Goal: Information Seeking & Learning: Learn about a topic

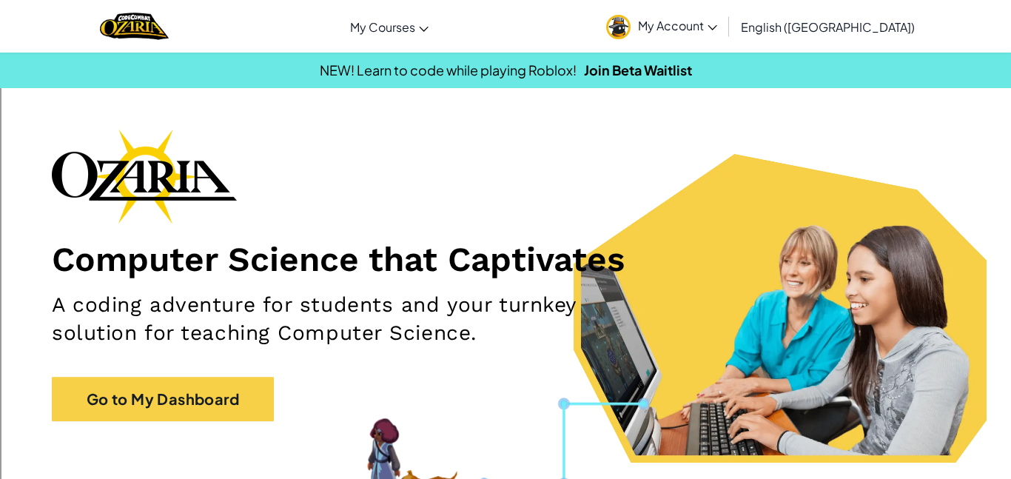
click at [203, 434] on div "Computer Science that Captivates A coding adventure for students and your turnk…" at bounding box center [506, 282] width 908 height 307
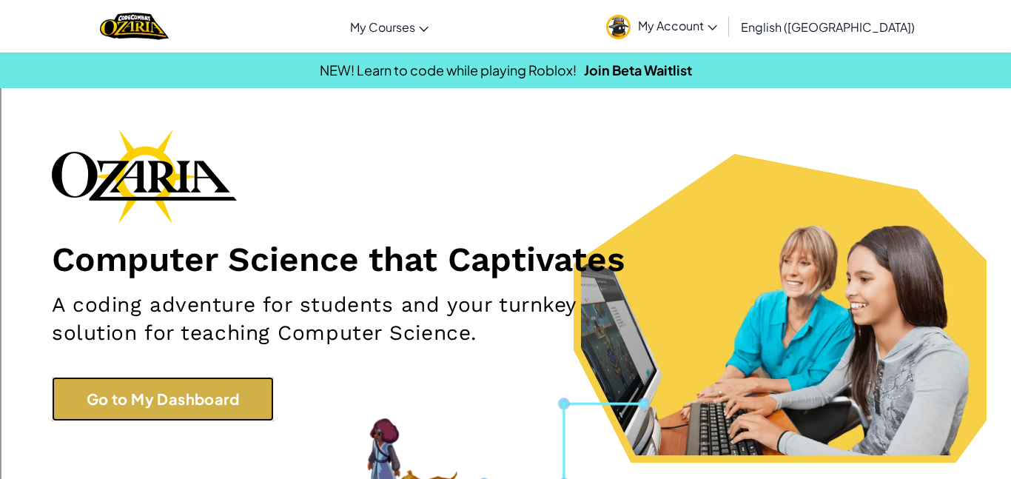
click at [244, 405] on link "Go to My Dashboard" at bounding box center [163, 399] width 222 height 44
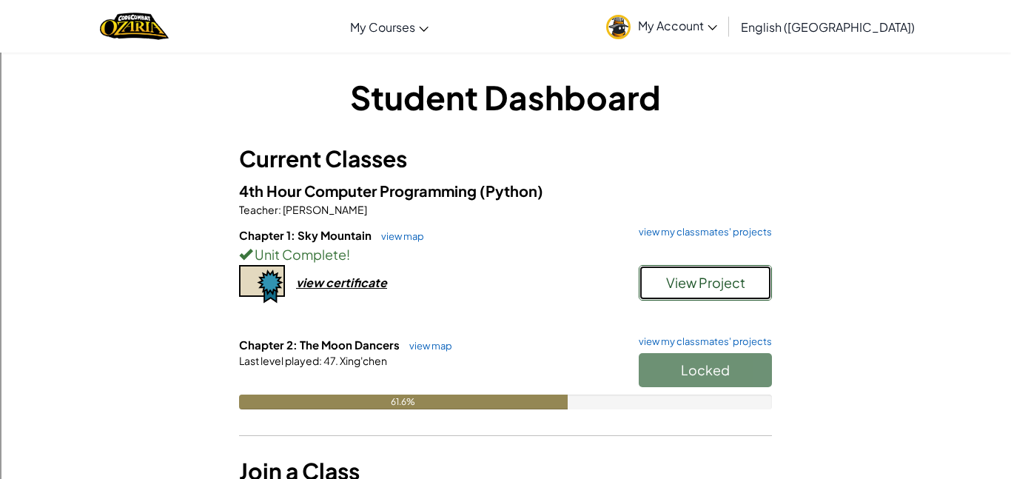
click at [704, 288] on span "View Project" at bounding box center [705, 282] width 79 height 17
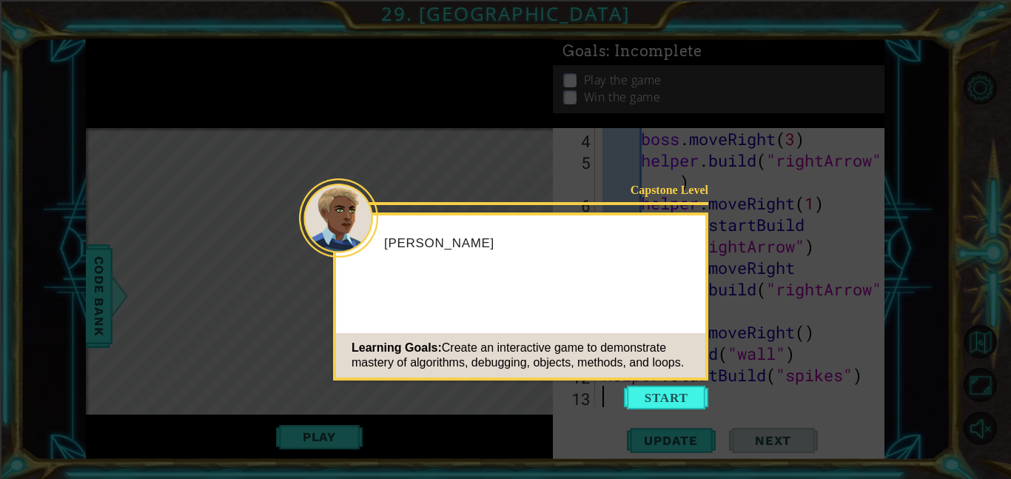
scroll to position [107, 0]
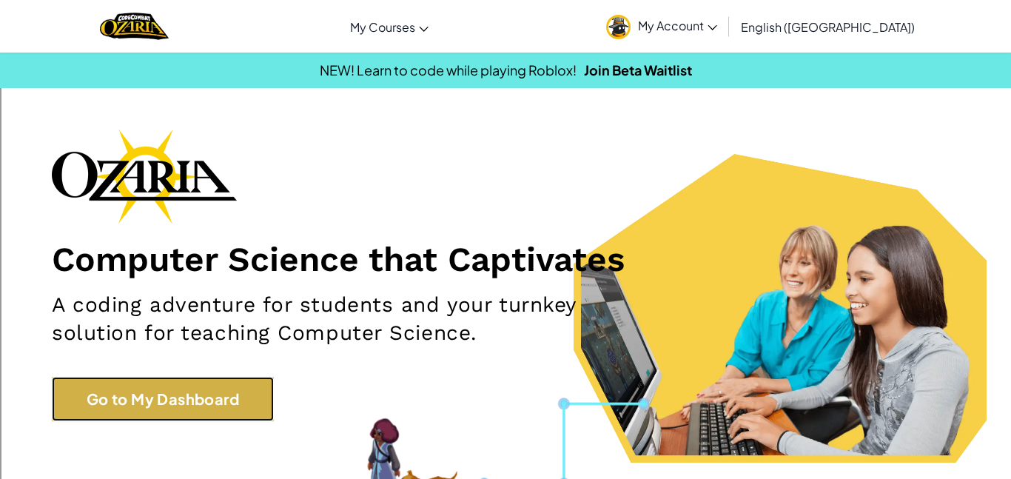
click at [181, 418] on link "Go to My Dashboard" at bounding box center [163, 399] width 222 height 44
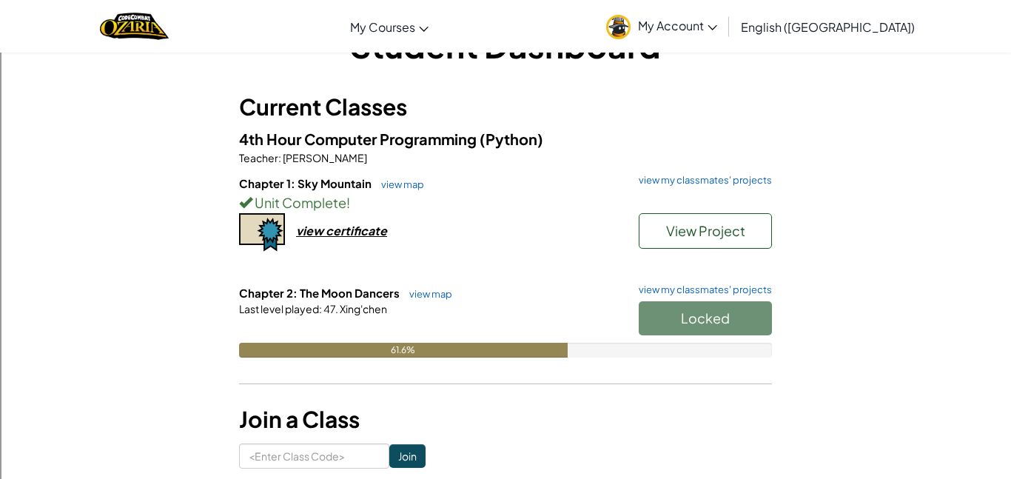
scroll to position [49, 0]
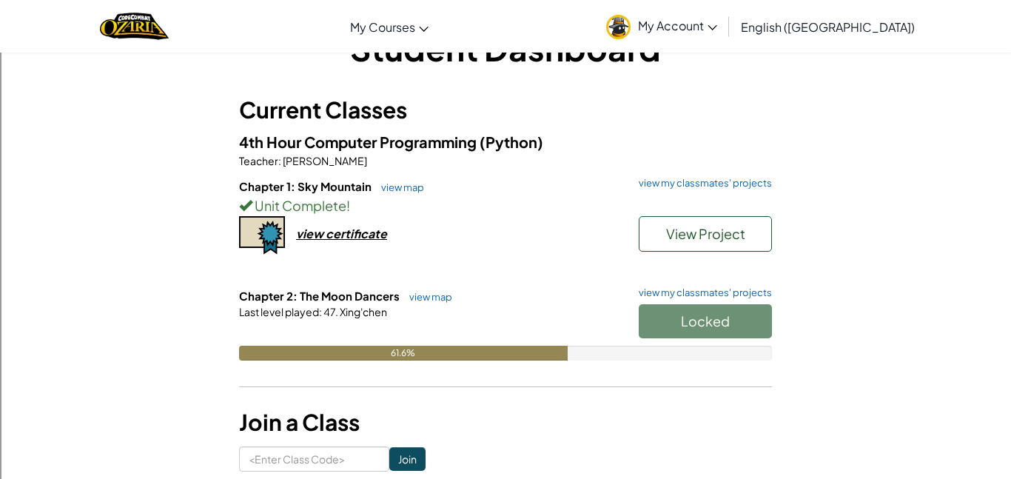
click at [721, 363] on div "Chapter 2: The Moon Dancers view map view my classmates' projects Locked Last l…" at bounding box center [505, 335] width 533 height 95
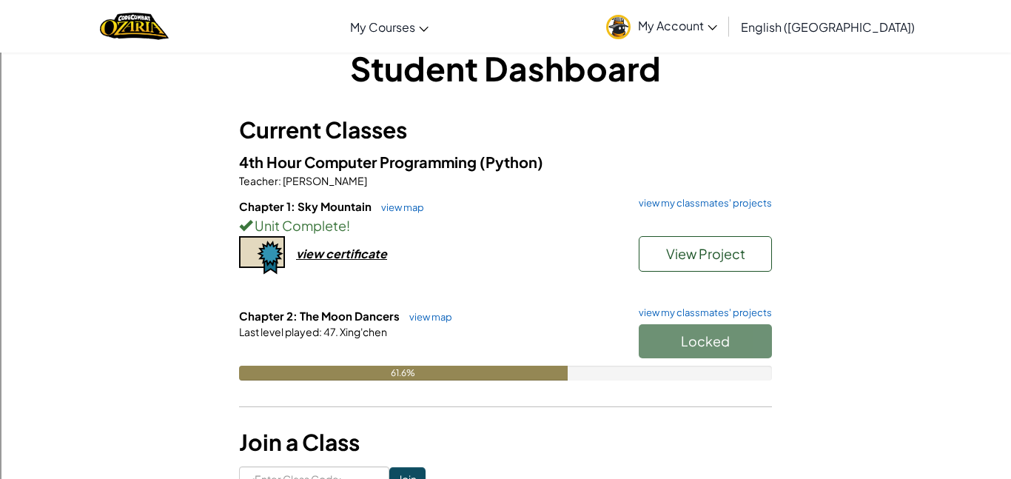
scroll to position [27, 0]
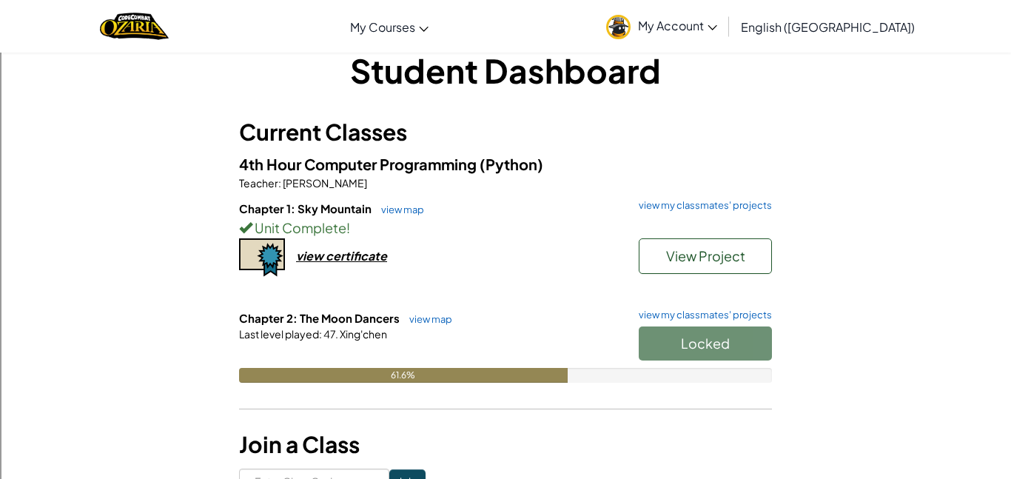
click at [888, 375] on div "Student Dashboard Current Classes 4th Hour Computer Programming (Python) Teache…" at bounding box center [506, 270] width 866 height 446
click at [882, 362] on div "Student Dashboard Current Classes 4th Hour Computer Programming (Python) Teache…" at bounding box center [506, 270] width 866 height 446
